Goal: Information Seeking & Learning: Learn about a topic

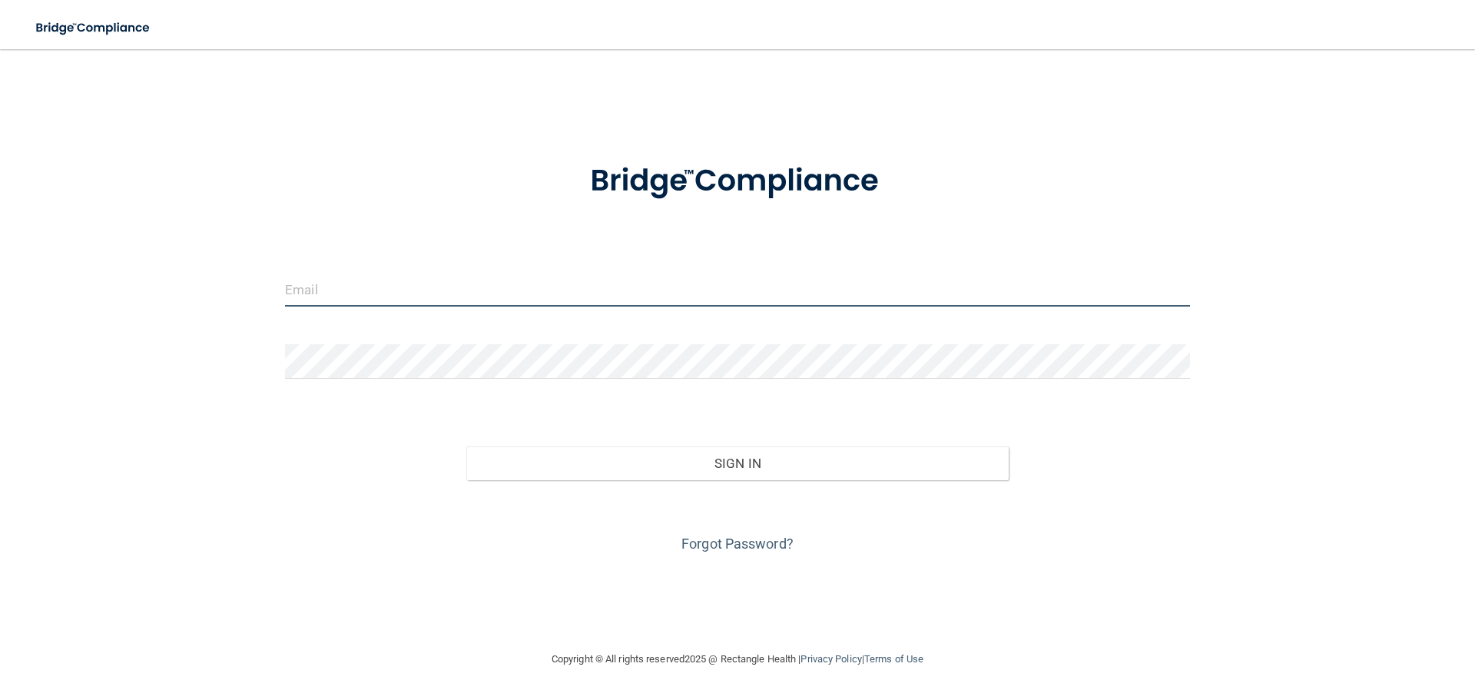
click at [479, 281] on input "email" at bounding box center [737, 289] width 905 height 35
type input "[EMAIL_ADDRESS][DOMAIN_NAME]"
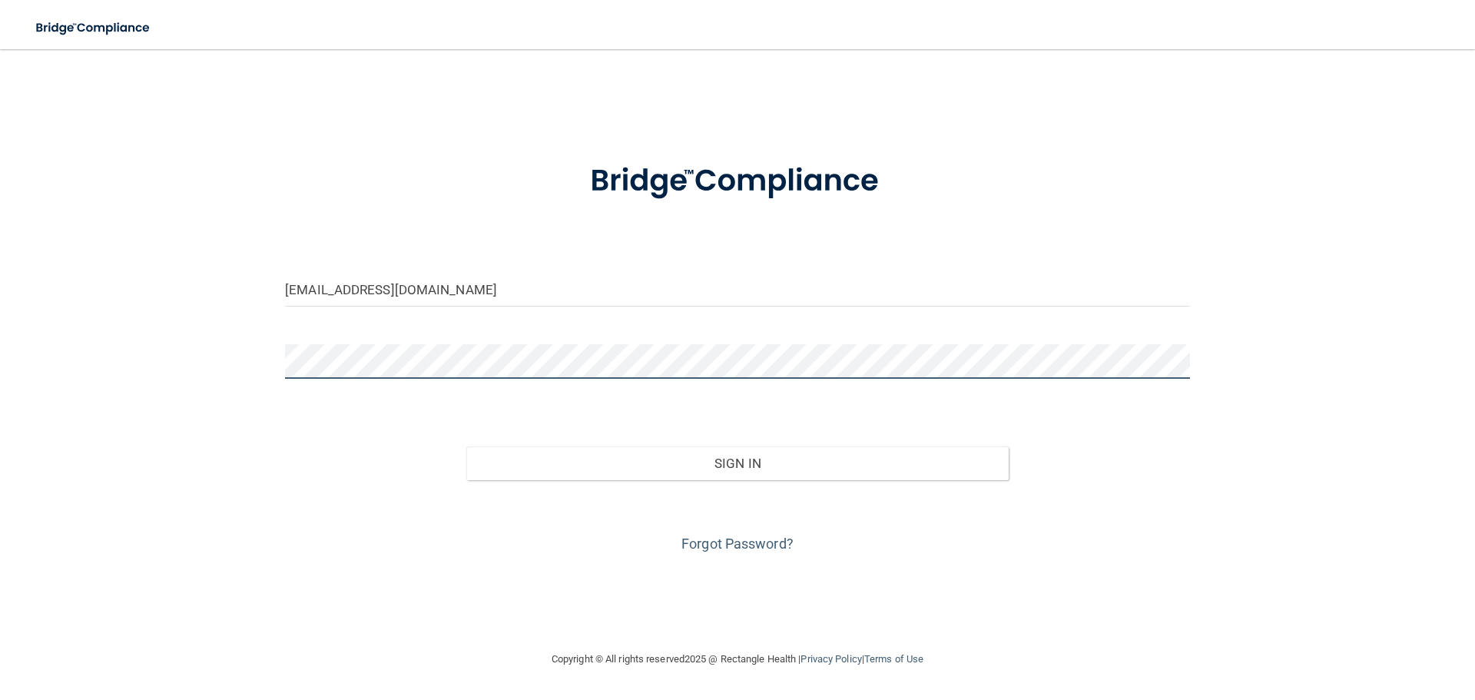
click at [466, 446] on button "Sign In" at bounding box center [737, 463] width 543 height 34
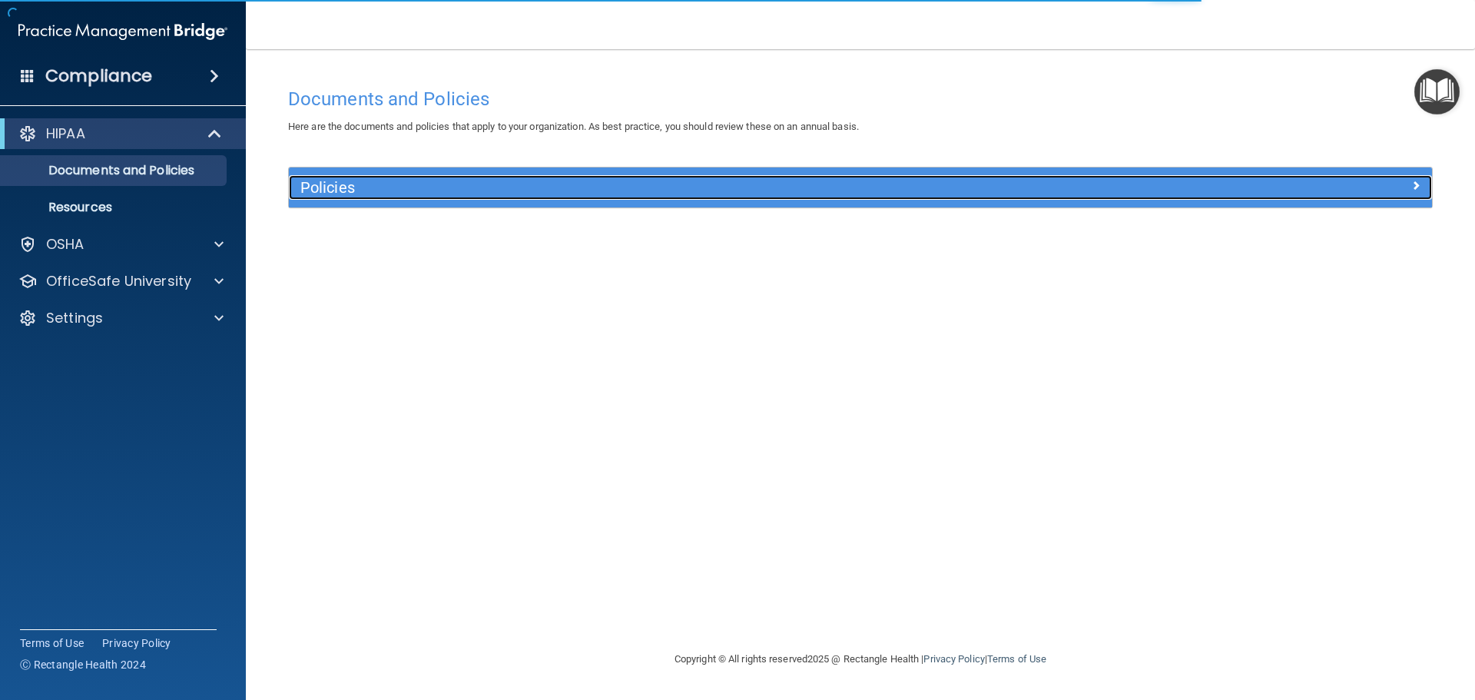
click at [1244, 191] on div at bounding box center [1289, 184] width 286 height 18
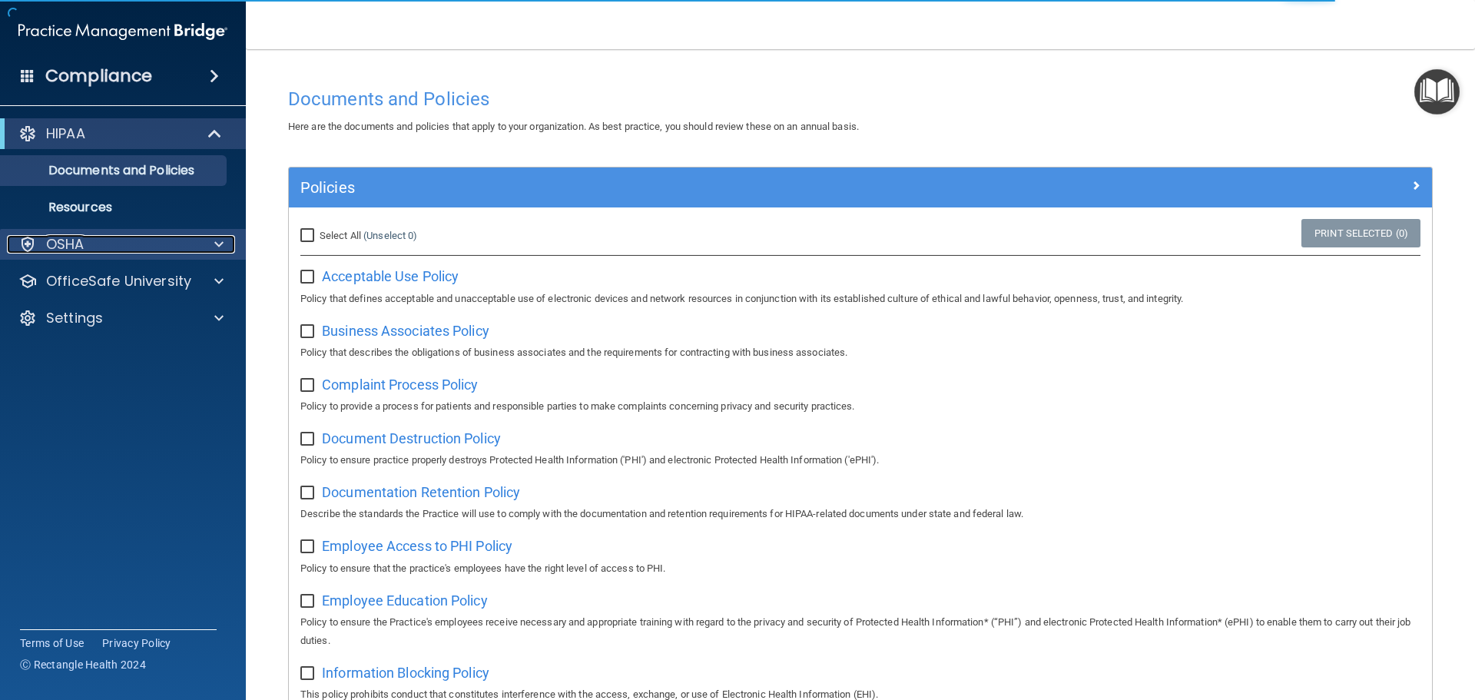
click at [108, 243] on div "OSHA" at bounding box center [102, 244] width 191 height 18
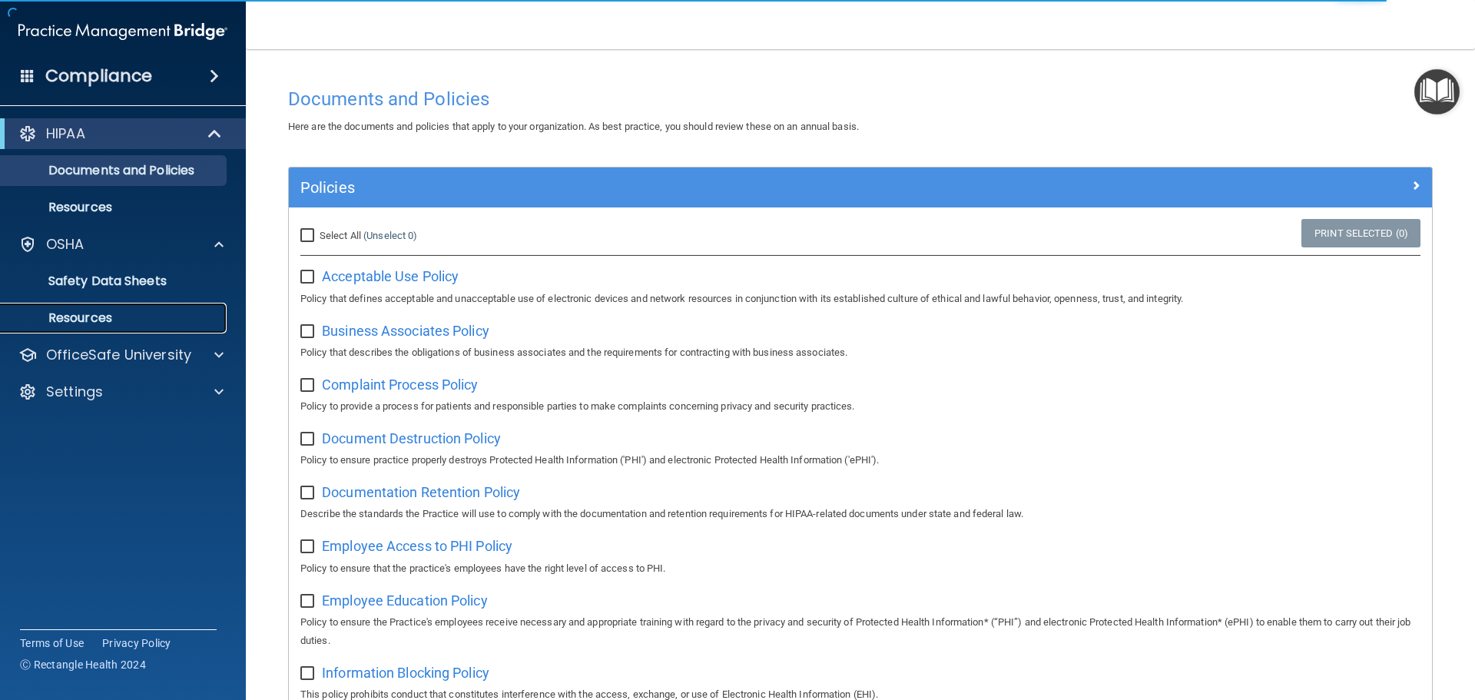
click at [99, 317] on p "Resources" at bounding box center [115, 317] width 210 height 15
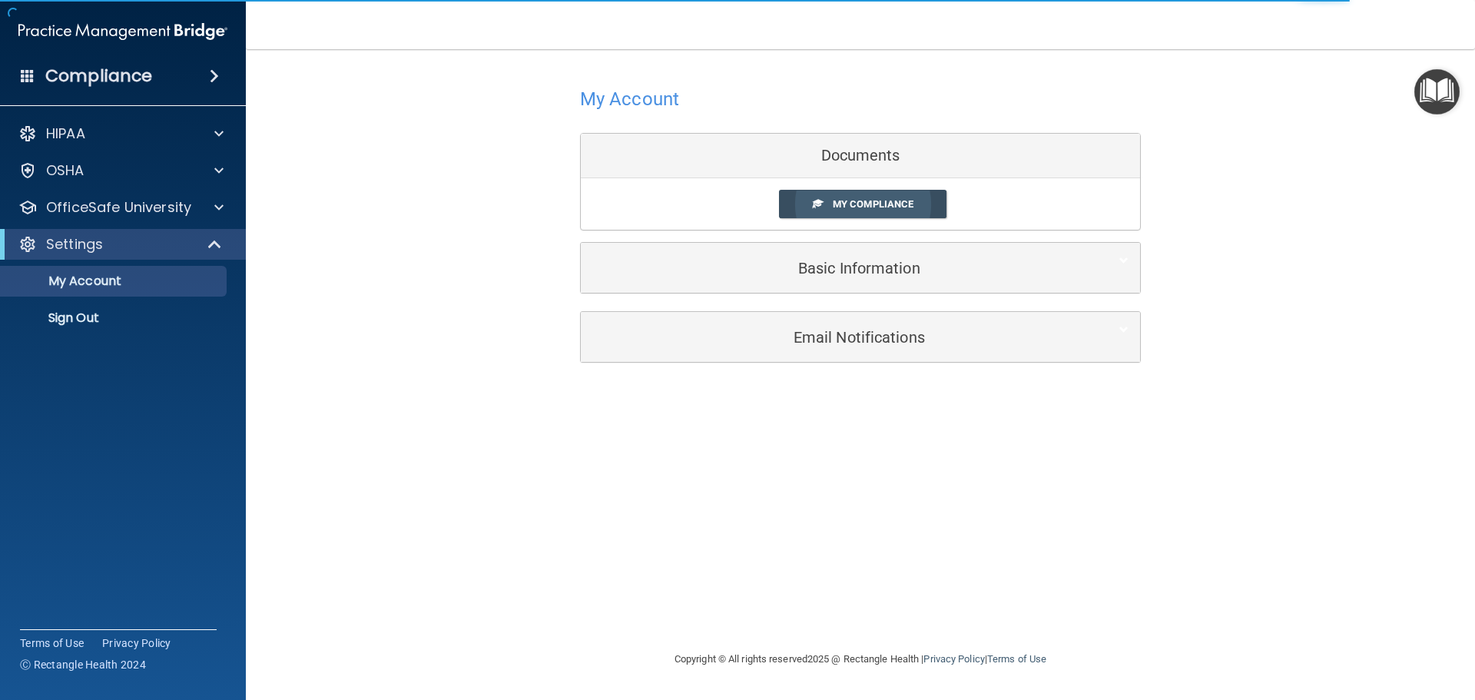
click at [894, 194] on link "My Compliance" at bounding box center [863, 204] width 168 height 28
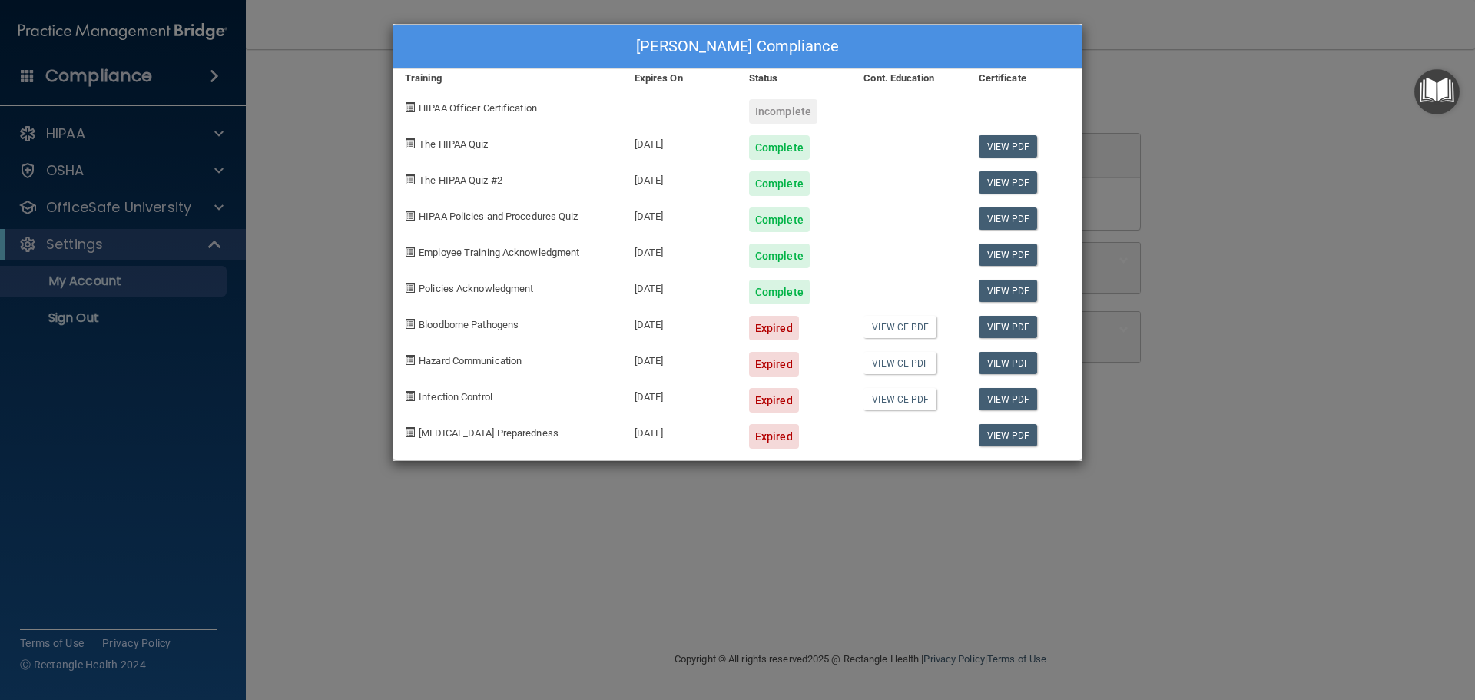
drag, startPoint x: 773, startPoint y: 320, endPoint x: 767, endPoint y: 337, distance: 18.7
click at [772, 320] on div "Expired" at bounding box center [774, 328] width 50 height 25
click at [892, 329] on link "View CE PDF" at bounding box center [900, 327] width 73 height 22
click at [135, 255] on div "Ku'ualoha Mendoza's Compliance Training Expires On Status Cont. Education Certi…" at bounding box center [737, 350] width 1475 height 700
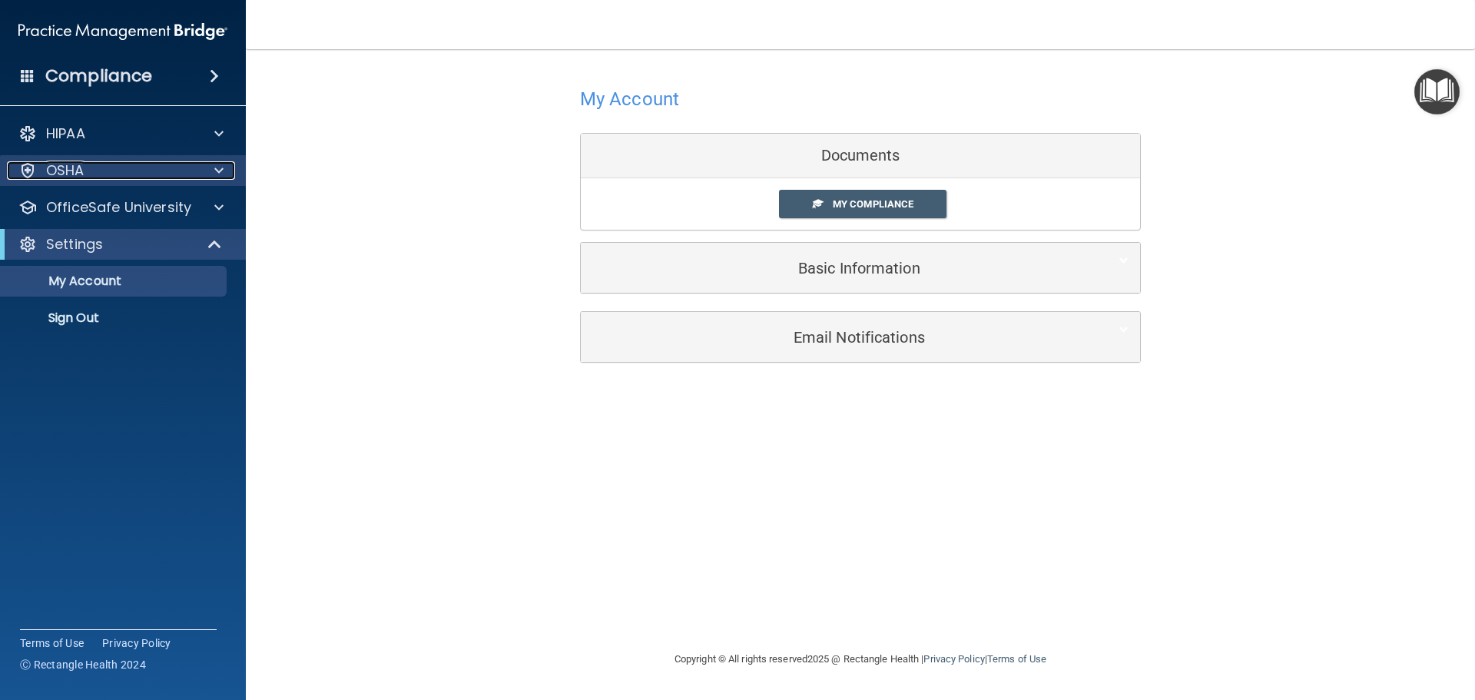
click at [123, 165] on div "OSHA" at bounding box center [102, 170] width 191 height 18
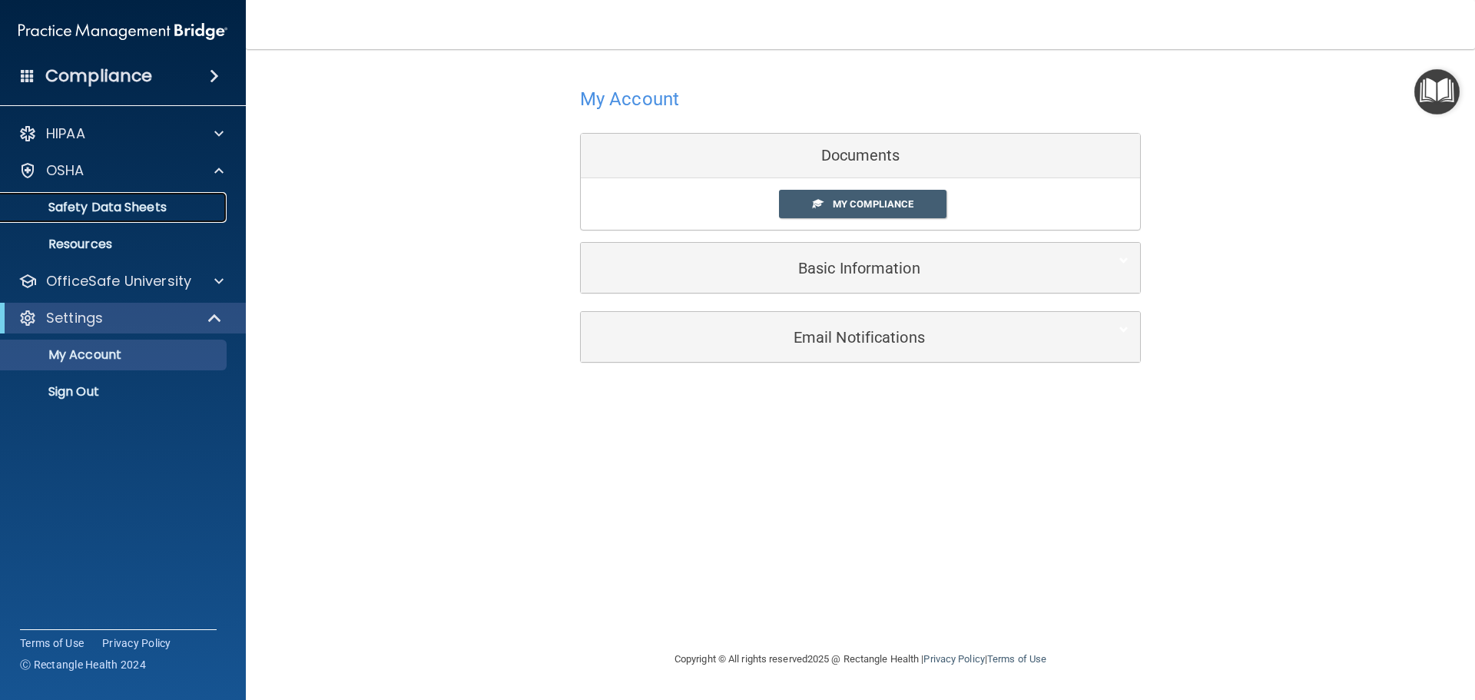
drag, startPoint x: 111, startPoint y: 215, endPoint x: 120, endPoint y: 215, distance: 8.5
click at [113, 215] on p "Safety Data Sheets" at bounding box center [115, 207] width 210 height 15
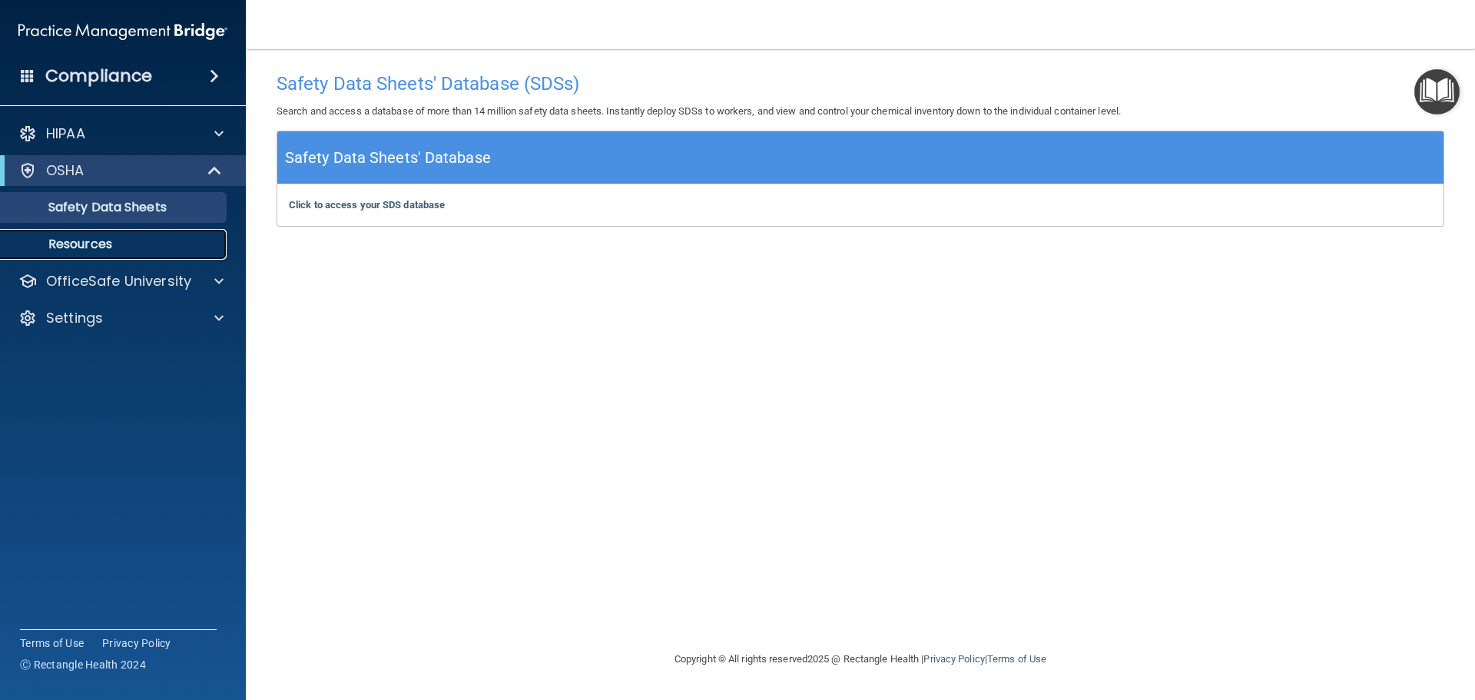
click at [124, 230] on link "Resources" at bounding box center [106, 244] width 242 height 31
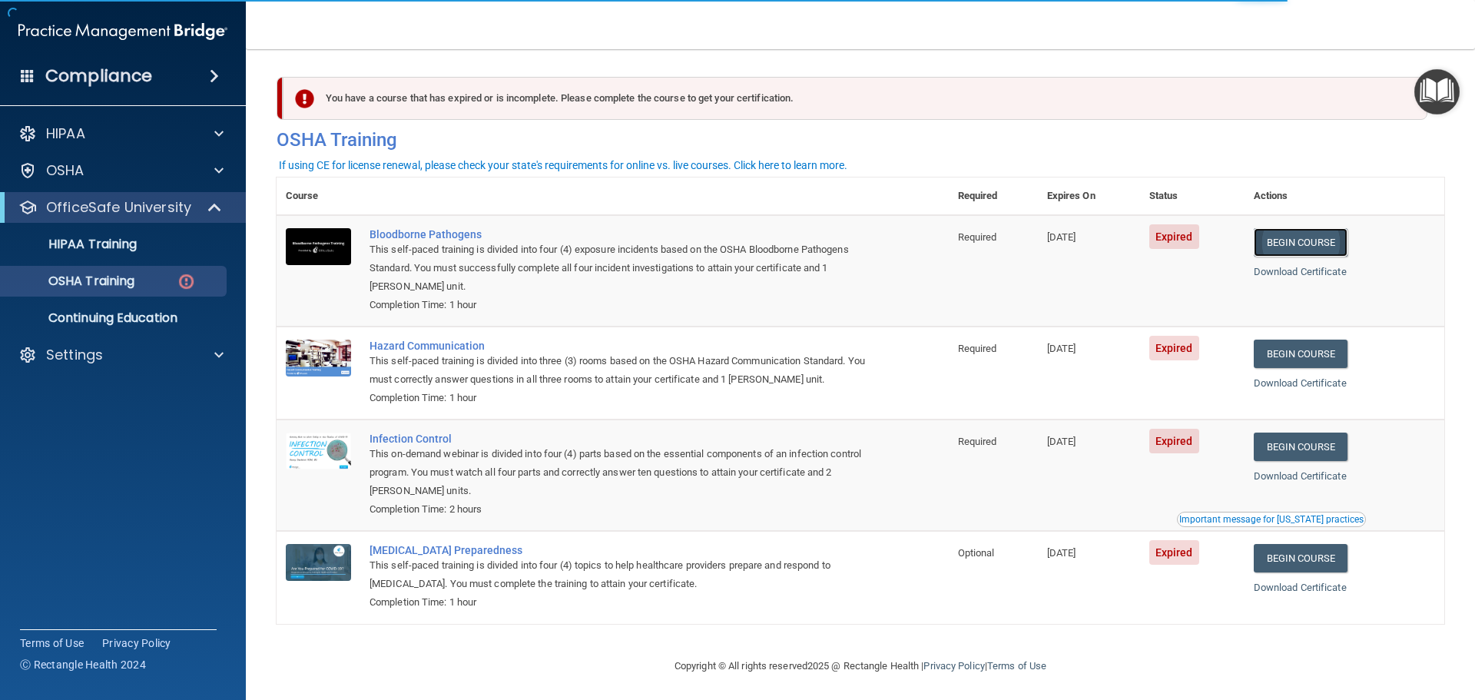
click at [1292, 232] on link "Begin Course" at bounding box center [1301, 242] width 94 height 28
